Goal: Task Accomplishment & Management: Manage account settings

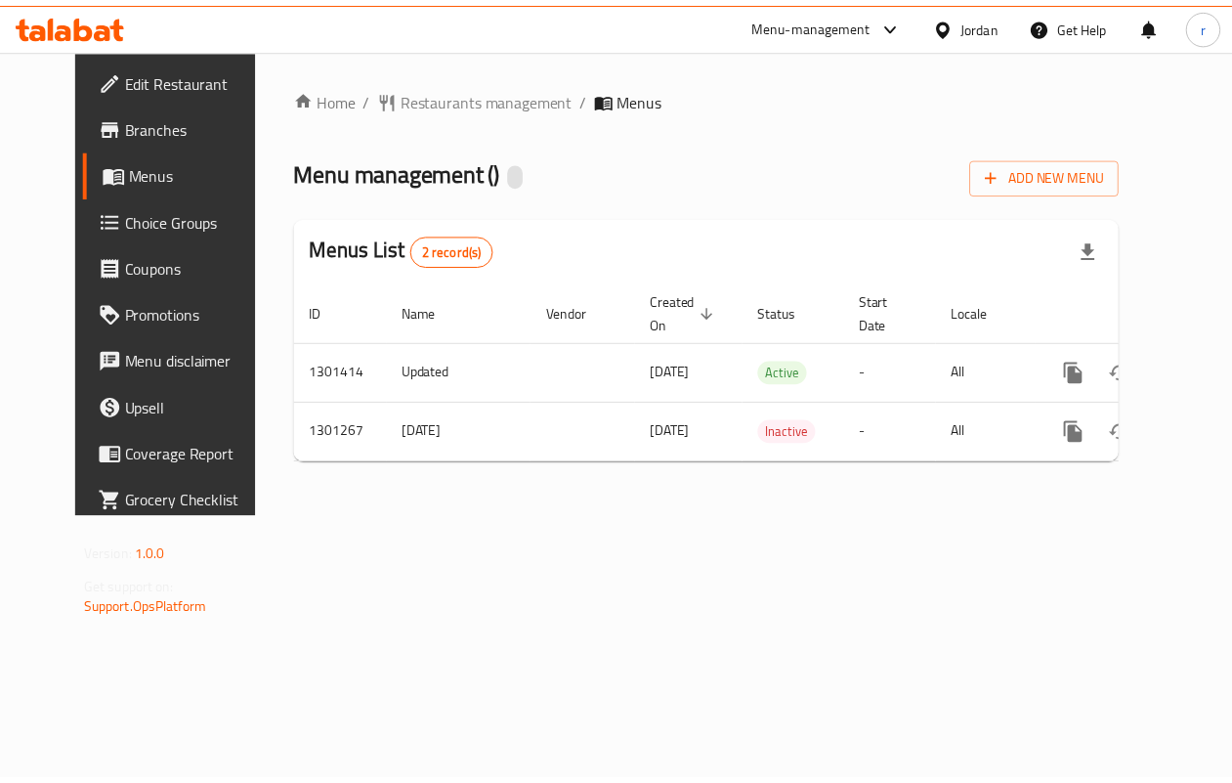
scroll to position [0, 6]
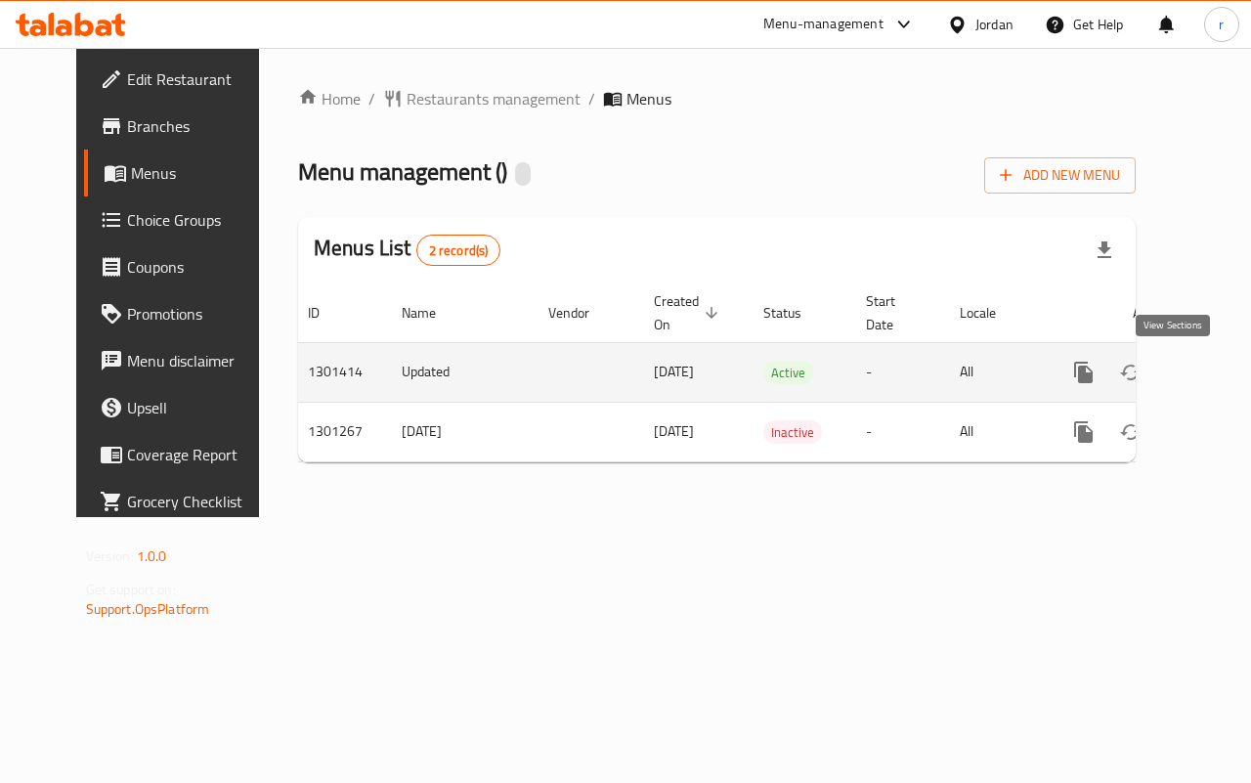
click at [1213, 383] on icon "enhanced table" at bounding box center [1224, 372] width 23 height 23
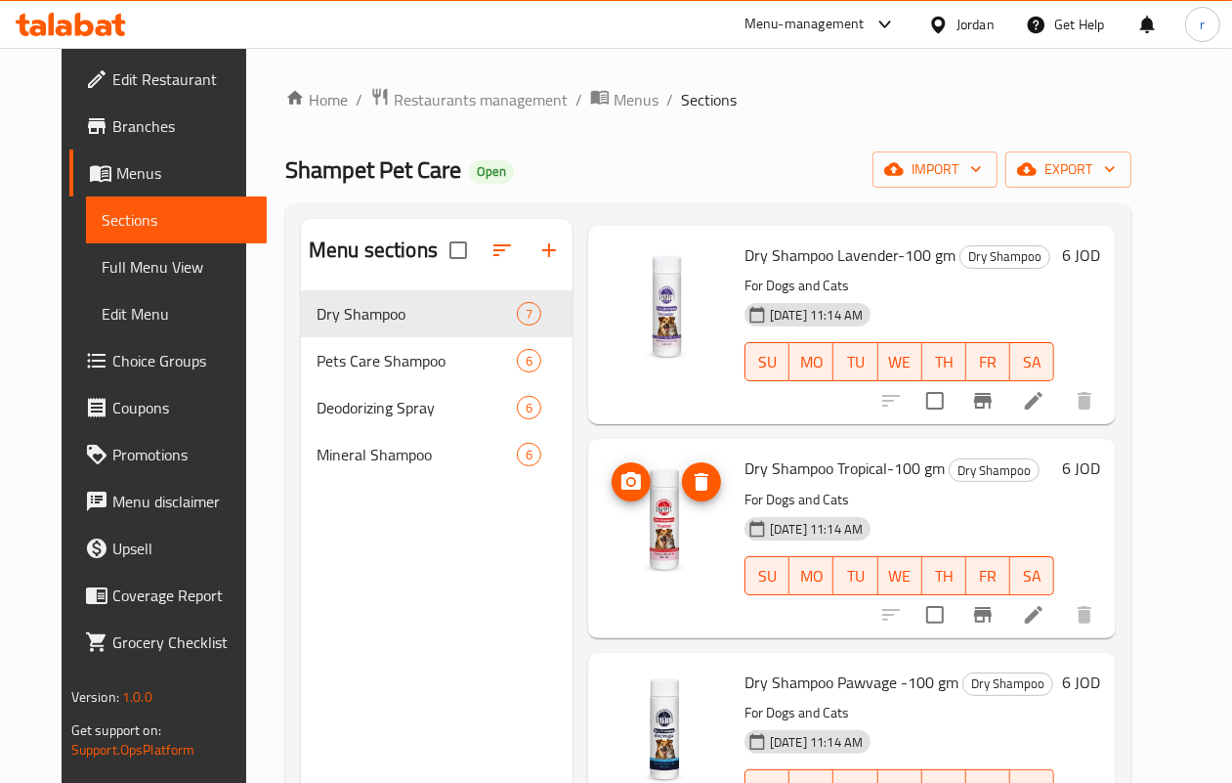
scroll to position [122, 0]
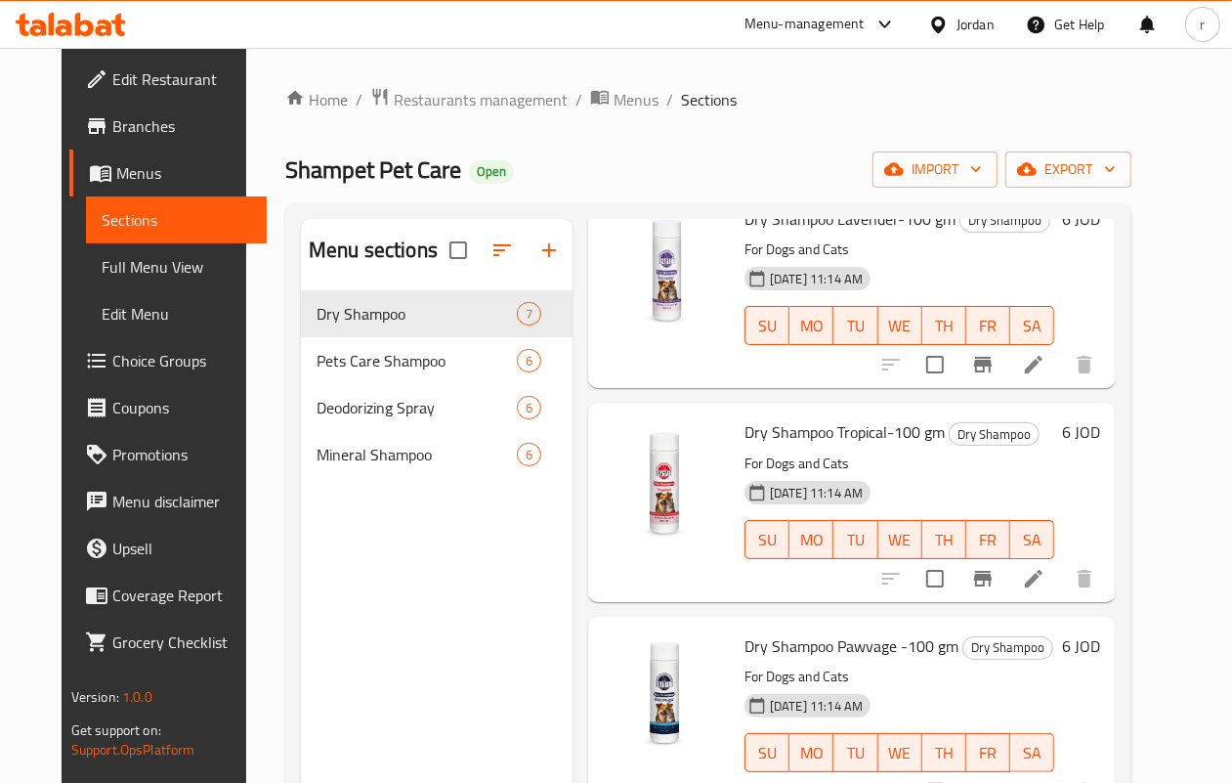
click at [990, 21] on div "Jordan" at bounding box center [976, 24] width 38 height 21
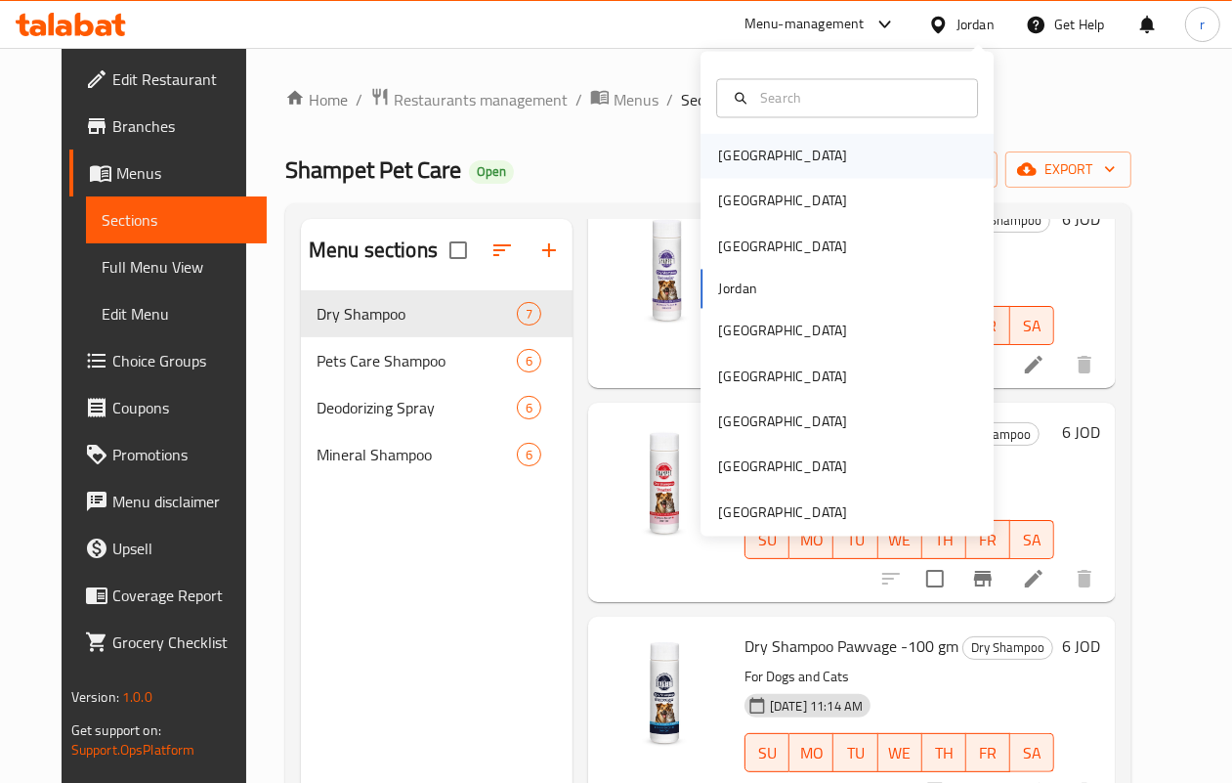
click at [744, 156] on div "[GEOGRAPHIC_DATA]" at bounding box center [782, 156] width 129 height 21
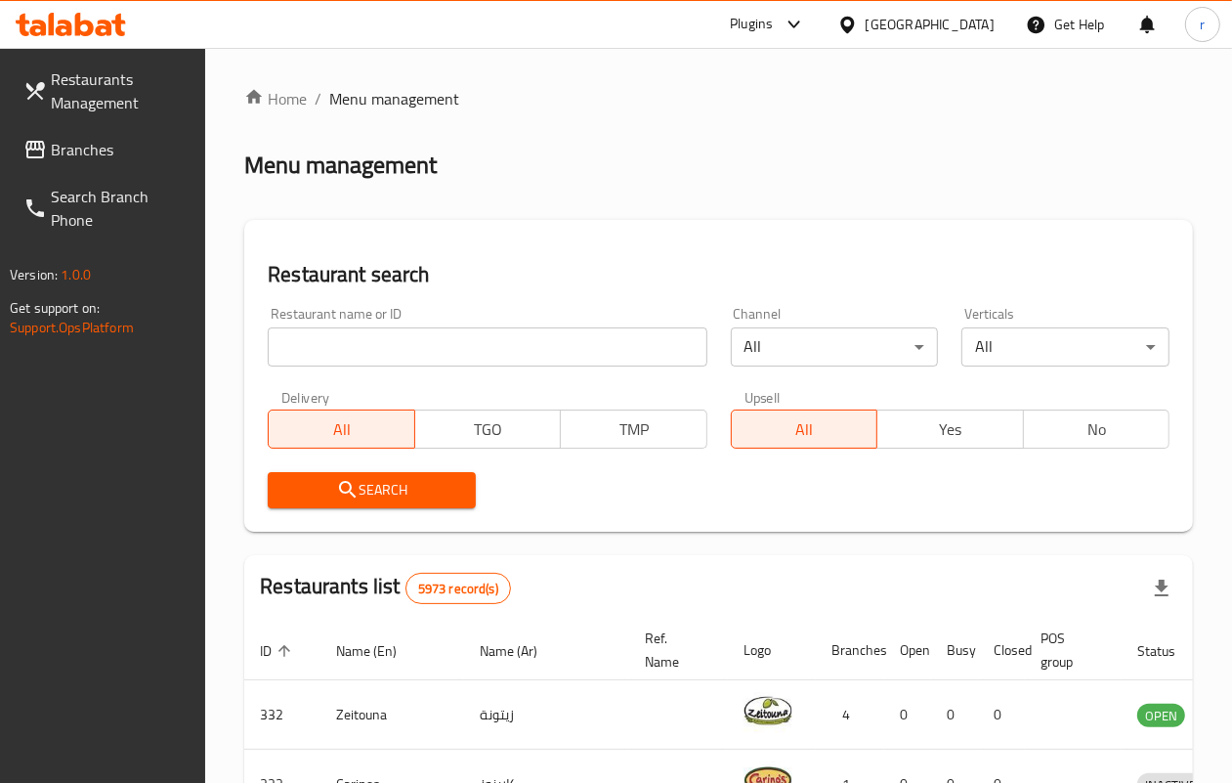
click at [55, 152] on span "Branches" at bounding box center [121, 149] width 140 height 23
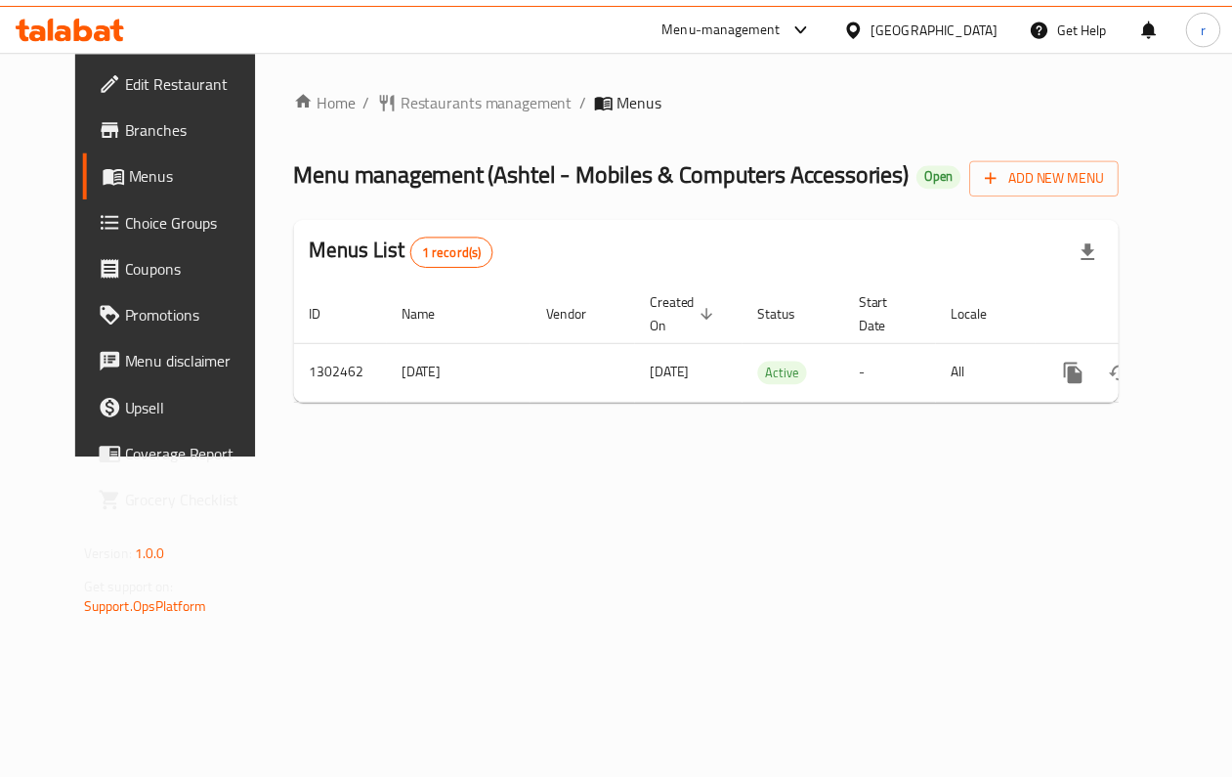
scroll to position [0, 6]
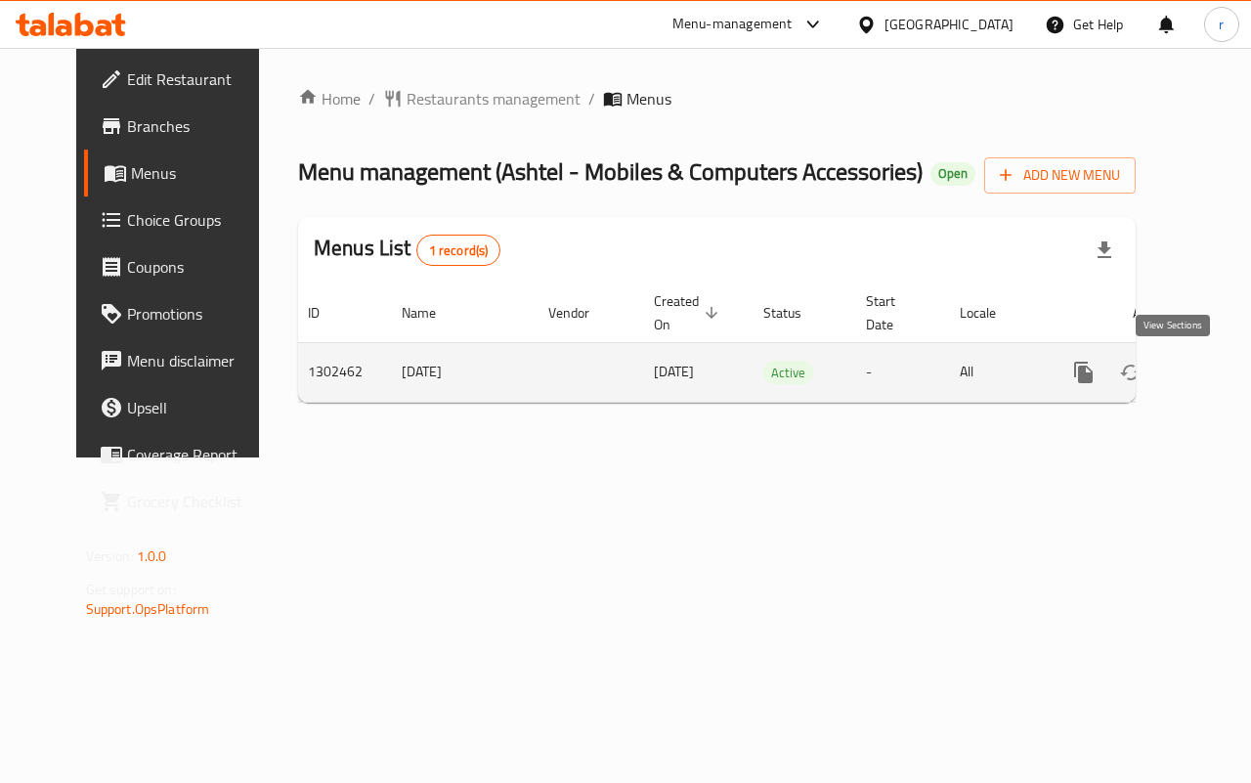
click at [1213, 374] on icon "enhanced table" at bounding box center [1224, 372] width 23 height 23
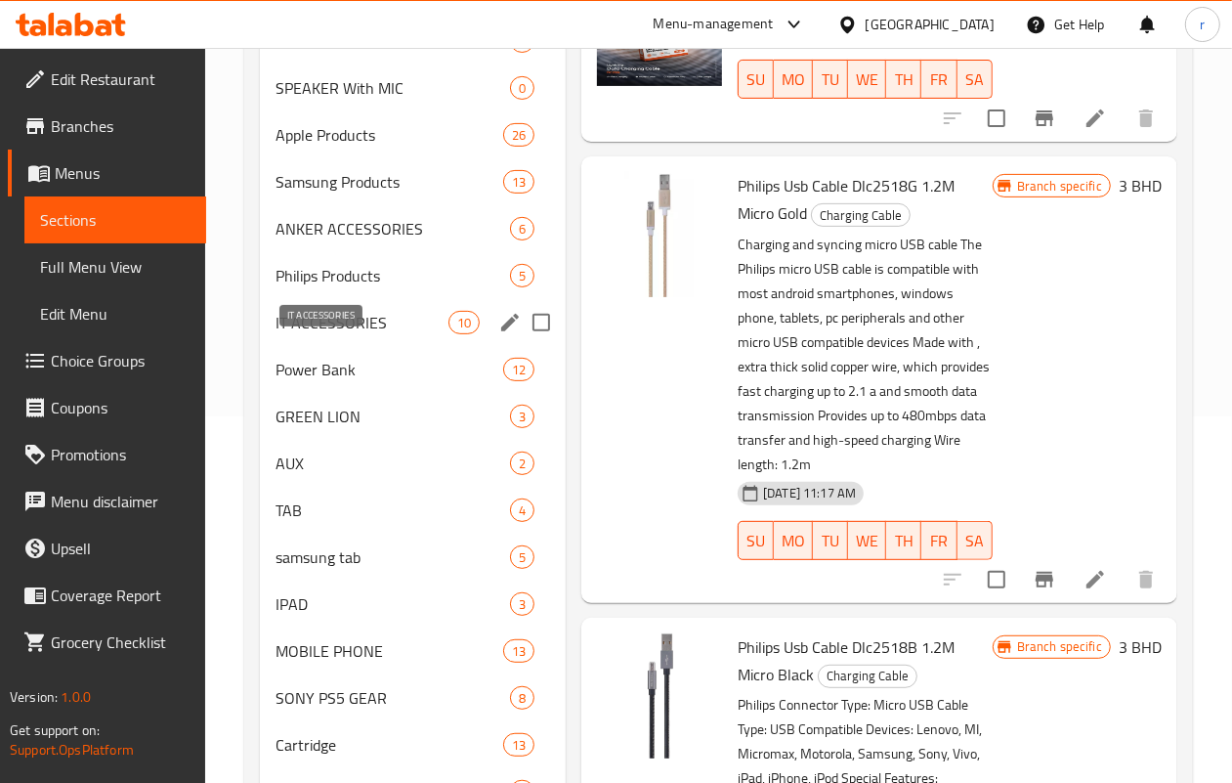
scroll to position [122, 0]
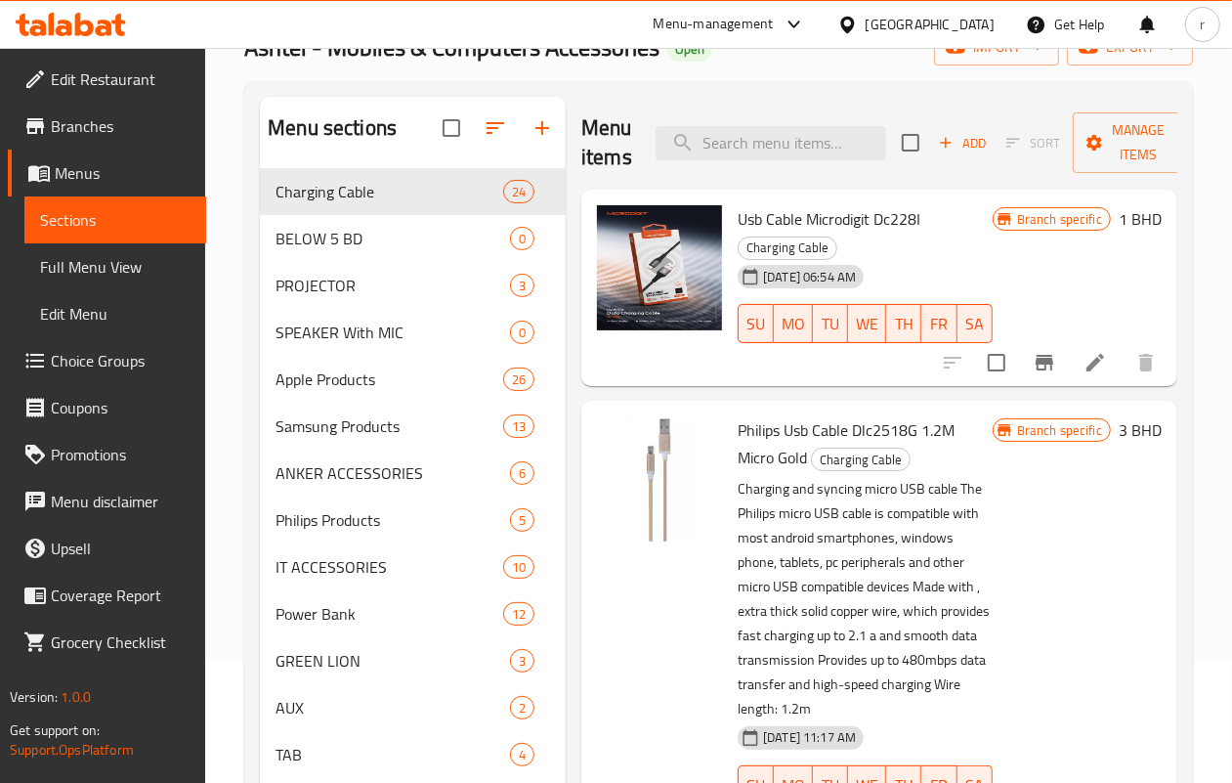
click at [69, 269] on span "Full Menu View" at bounding box center [115, 266] width 150 height 23
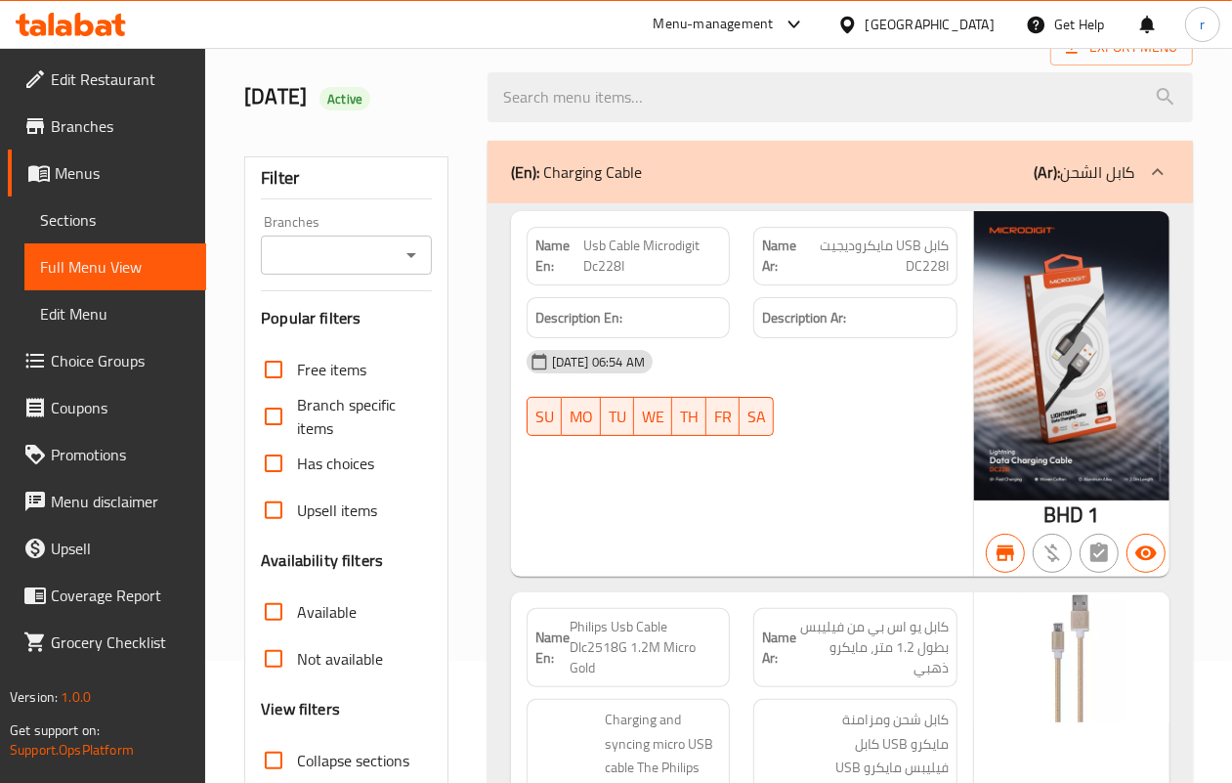
click at [492, 22] on div "Menu-management [GEOGRAPHIC_DATA] Get Help r" at bounding box center [616, 24] width 1232 height 47
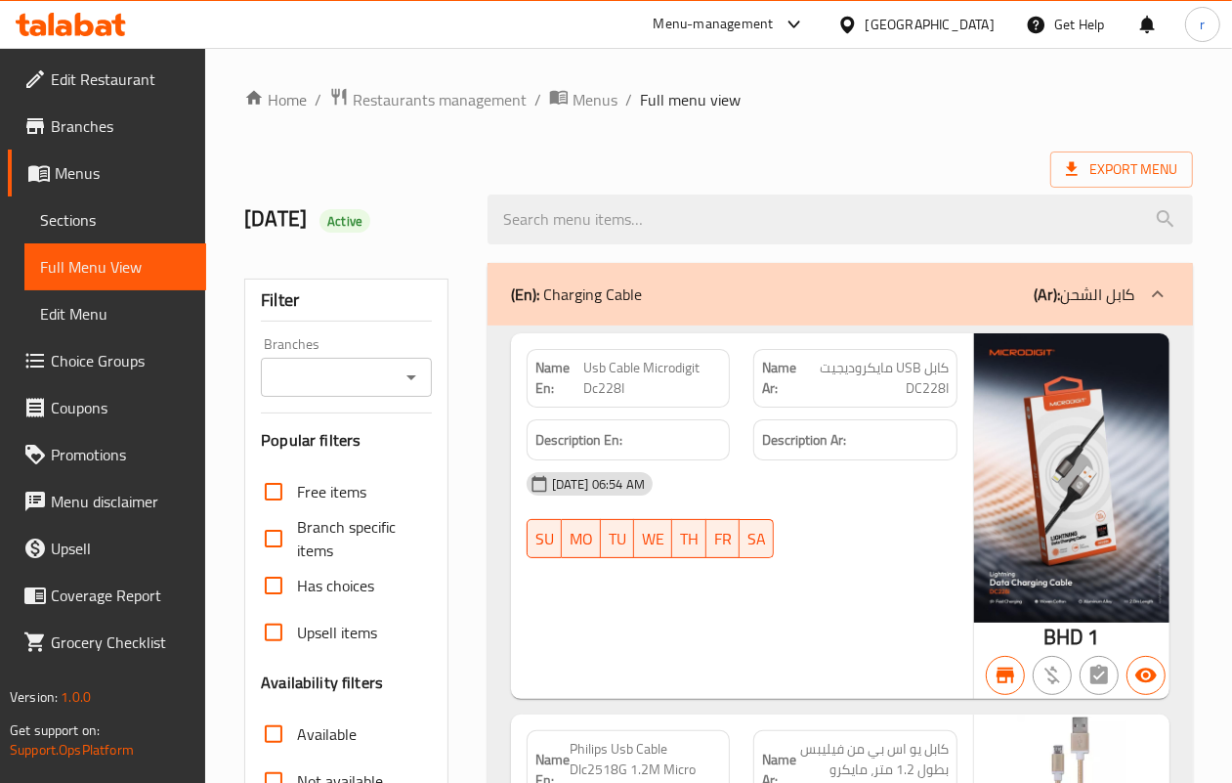
scroll to position [366, 0]
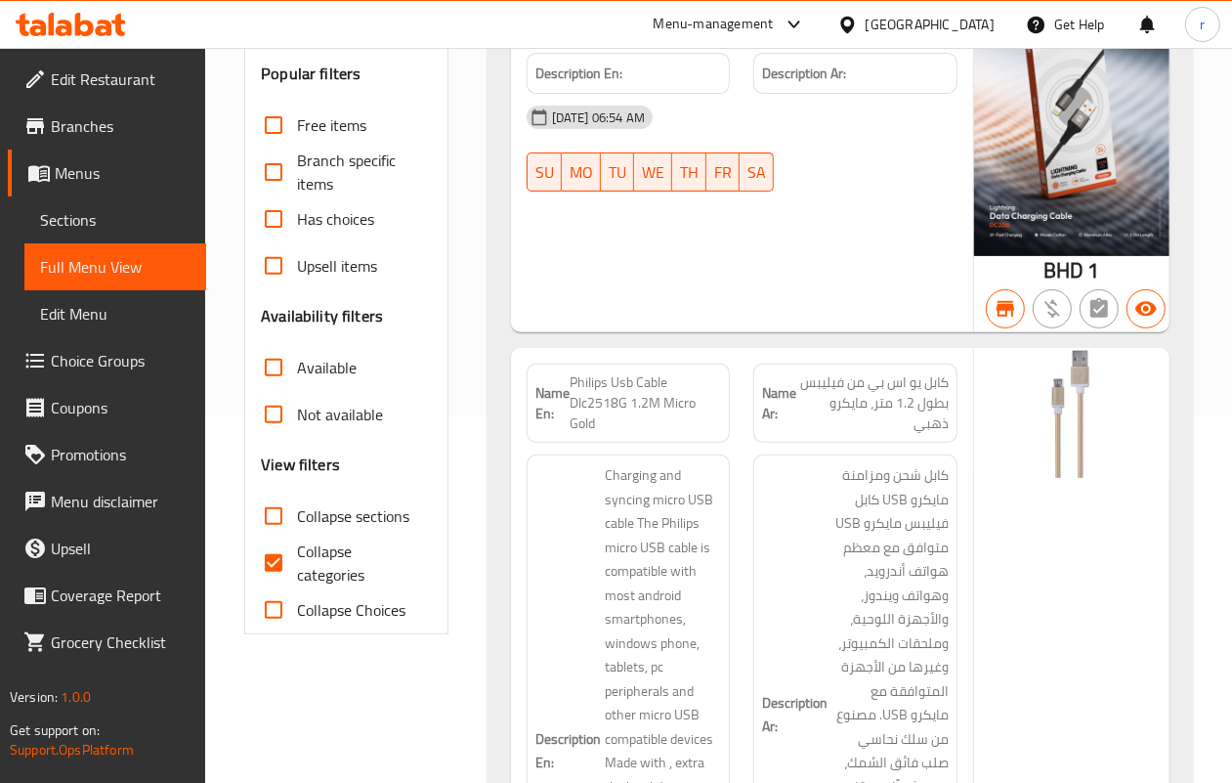
click at [276, 559] on input "Collapse categories" at bounding box center [273, 562] width 47 height 47
checkbox input "false"
click at [274, 520] on input "Collapse sections" at bounding box center [273, 515] width 47 height 47
checkbox input "true"
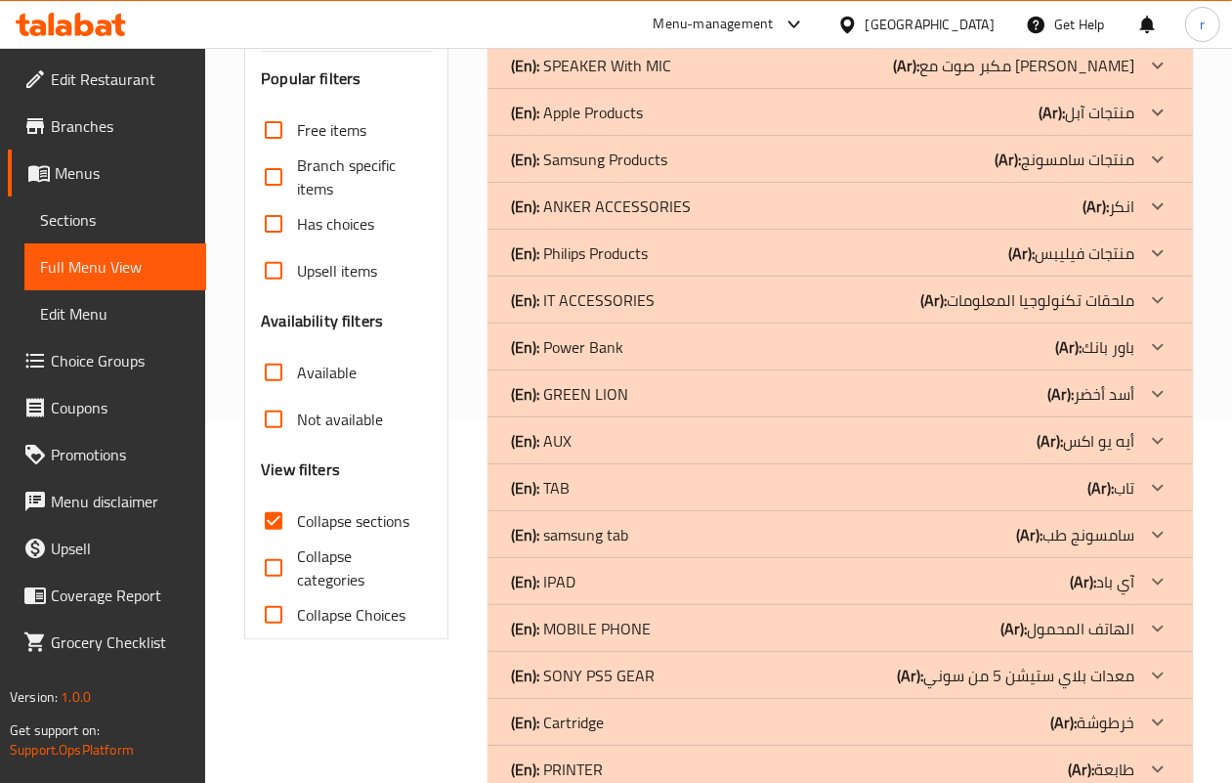
scroll to position [407, 0]
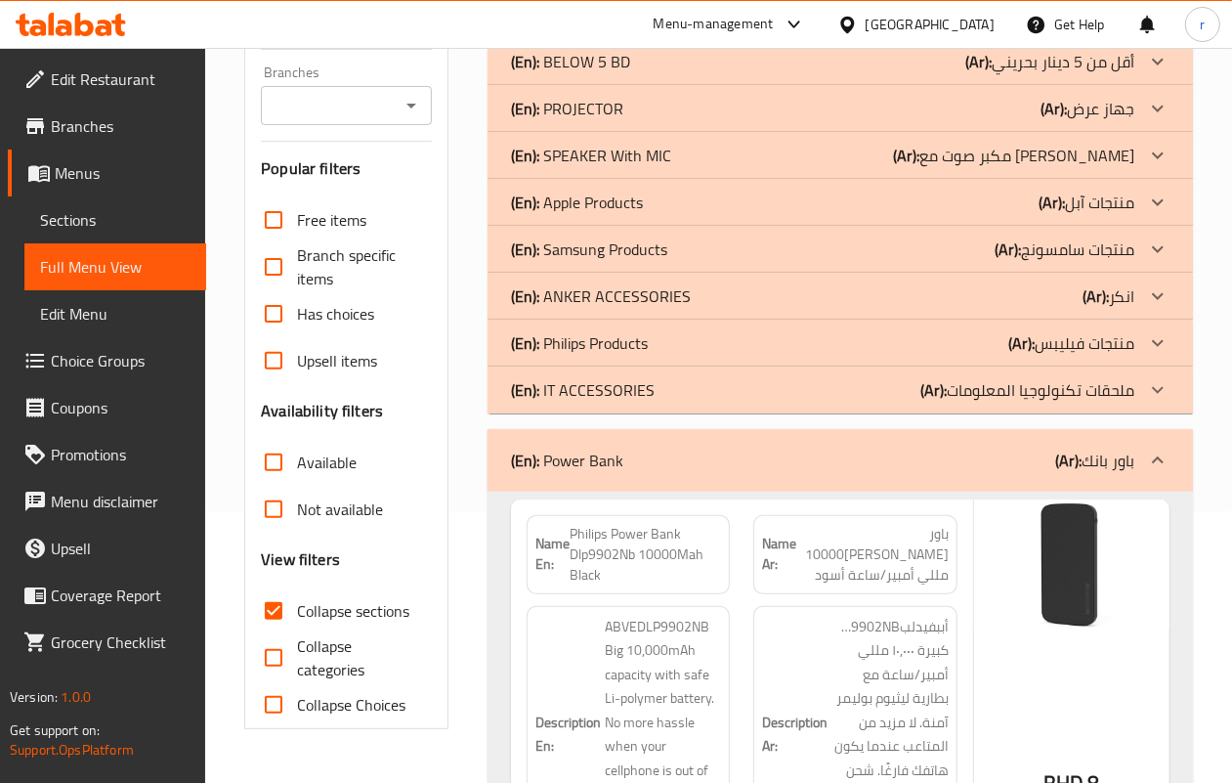
scroll to position [41, 0]
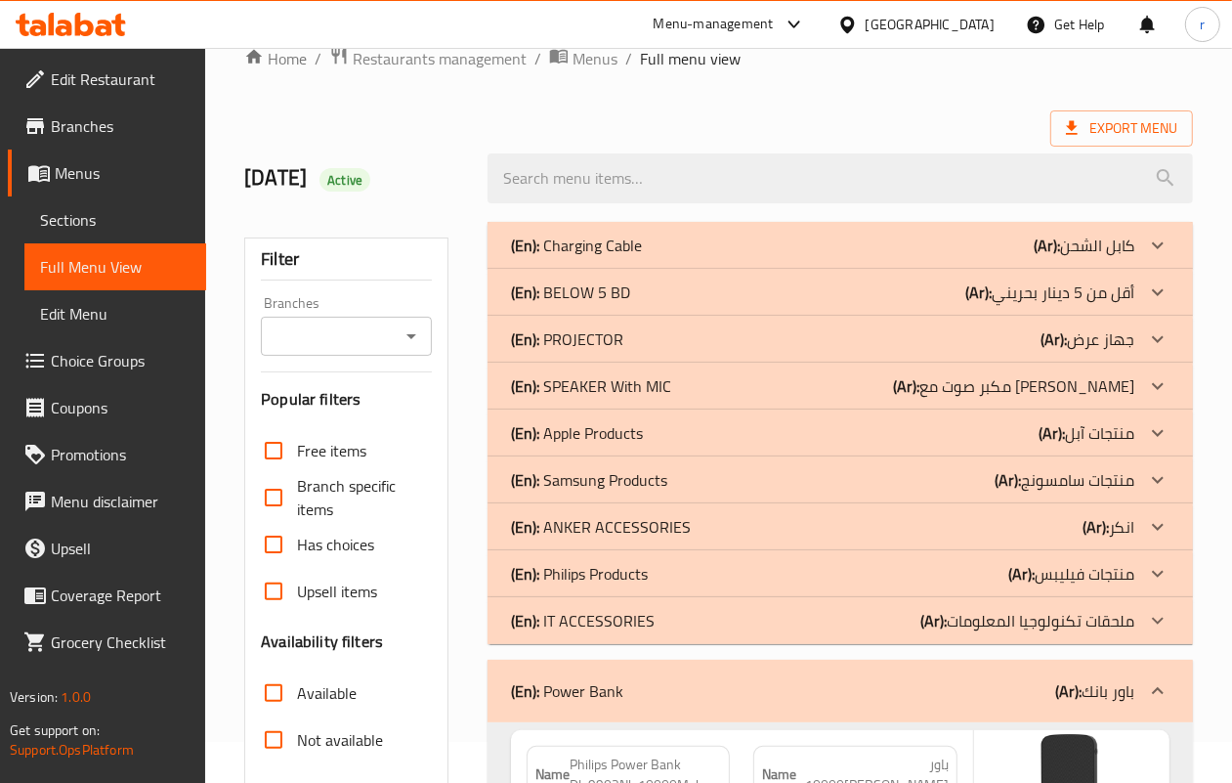
click at [774, 22] on div "Menu-management" at bounding box center [714, 24] width 120 height 23
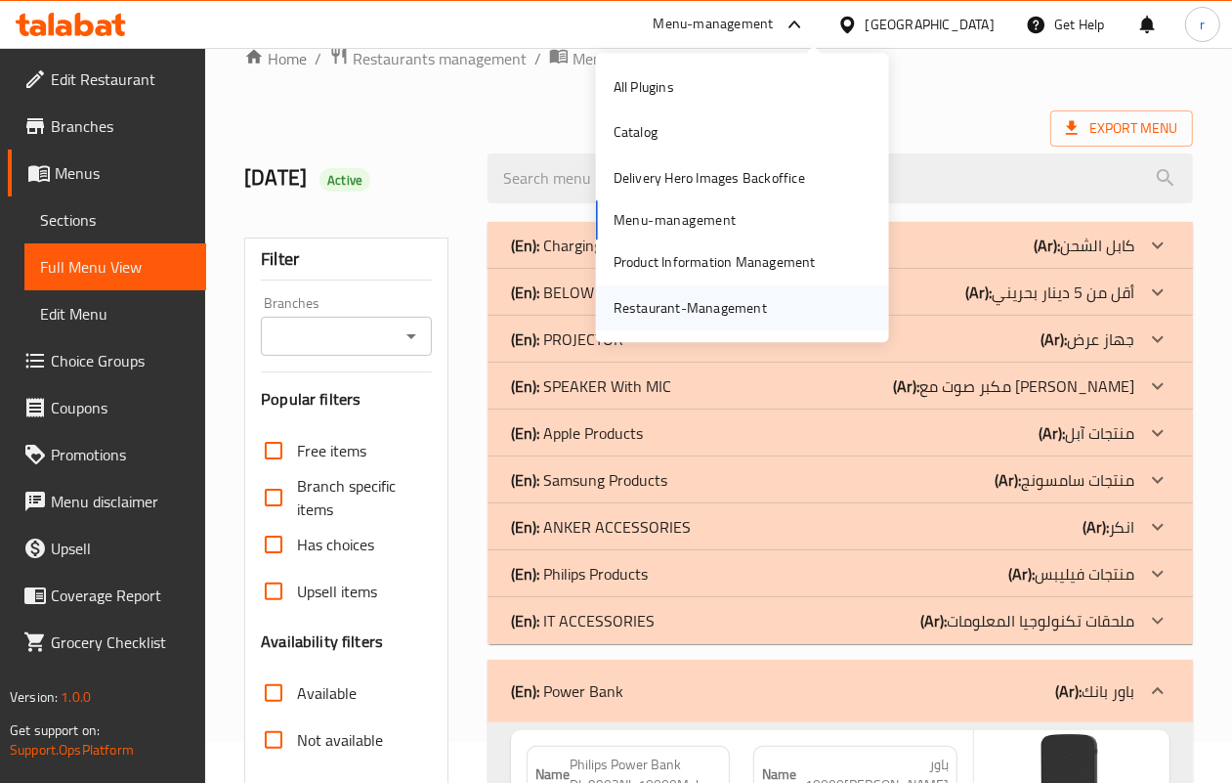
click at [669, 315] on div "Restaurant-Management" at bounding box center [690, 307] width 153 height 21
